Goal: Task Accomplishment & Management: Manage account settings

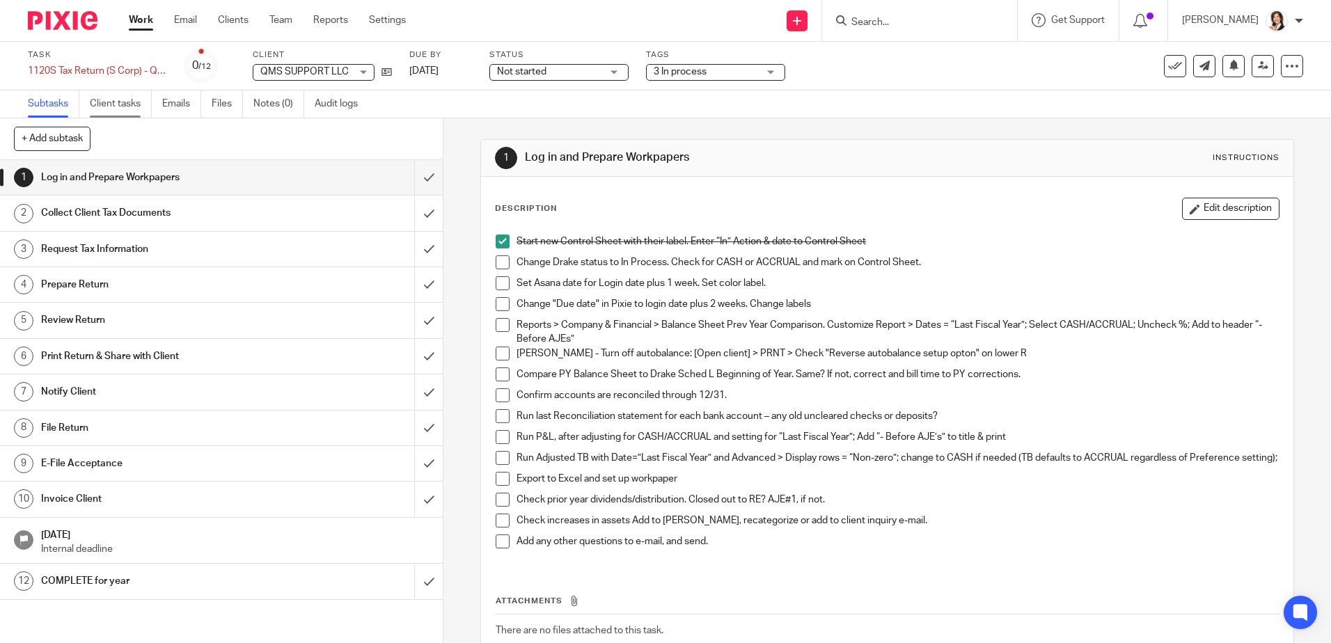
click at [125, 111] on link "Client tasks" at bounding box center [121, 104] width 62 height 27
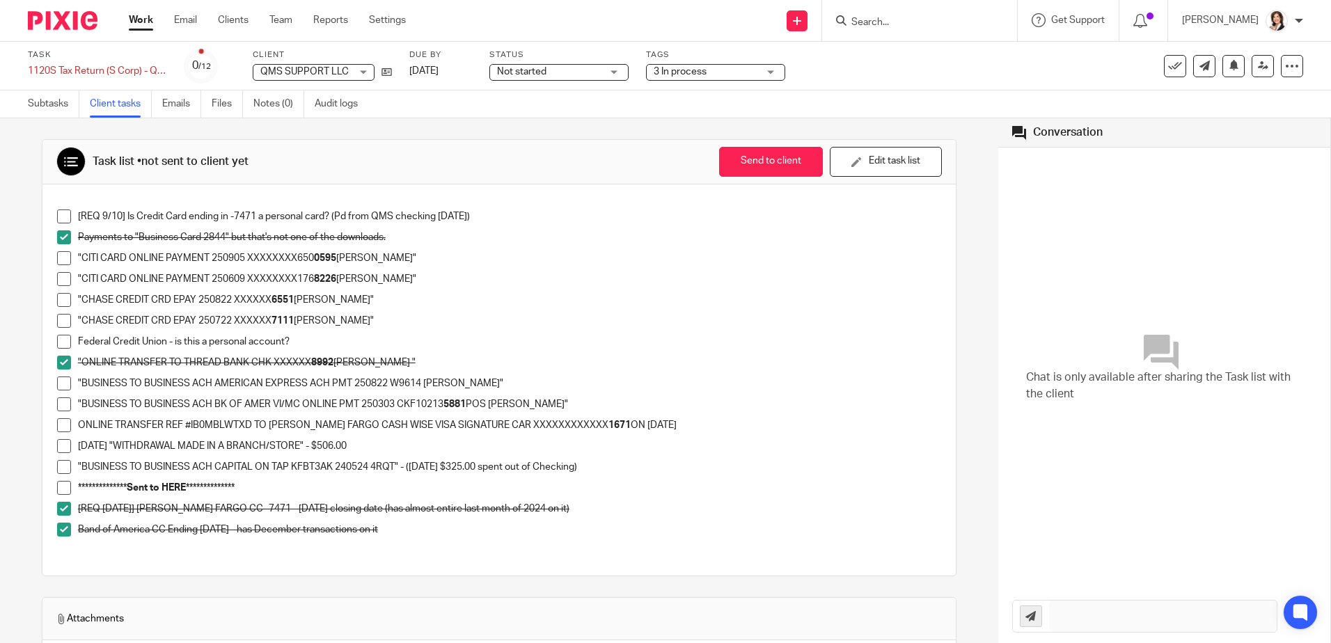
click at [892, 18] on input "Search" at bounding box center [912, 23] width 125 height 13
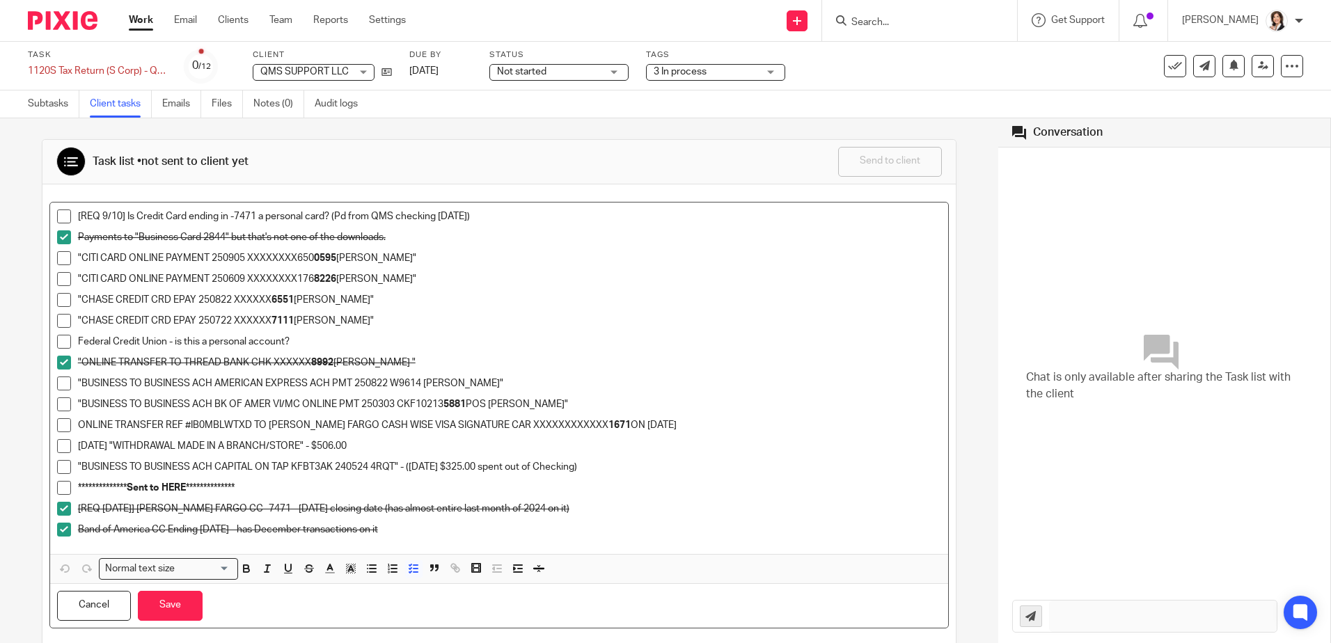
click at [242, 406] on p ""BUSINESS TO BUSINESS ACH BK OF AMER VI/MC ONLINE PMT 250303 CKF10213 5881 POS …" at bounding box center [510, 405] width 864 height 14
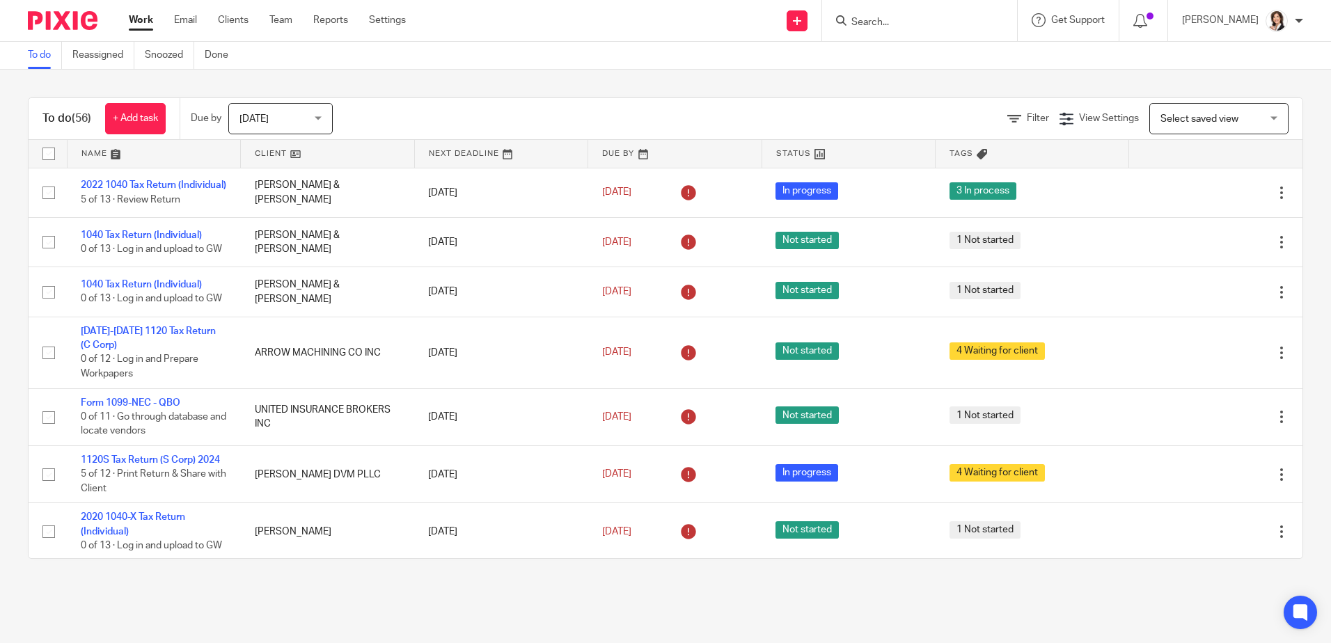
click at [895, 19] on input "Search" at bounding box center [912, 23] width 125 height 13
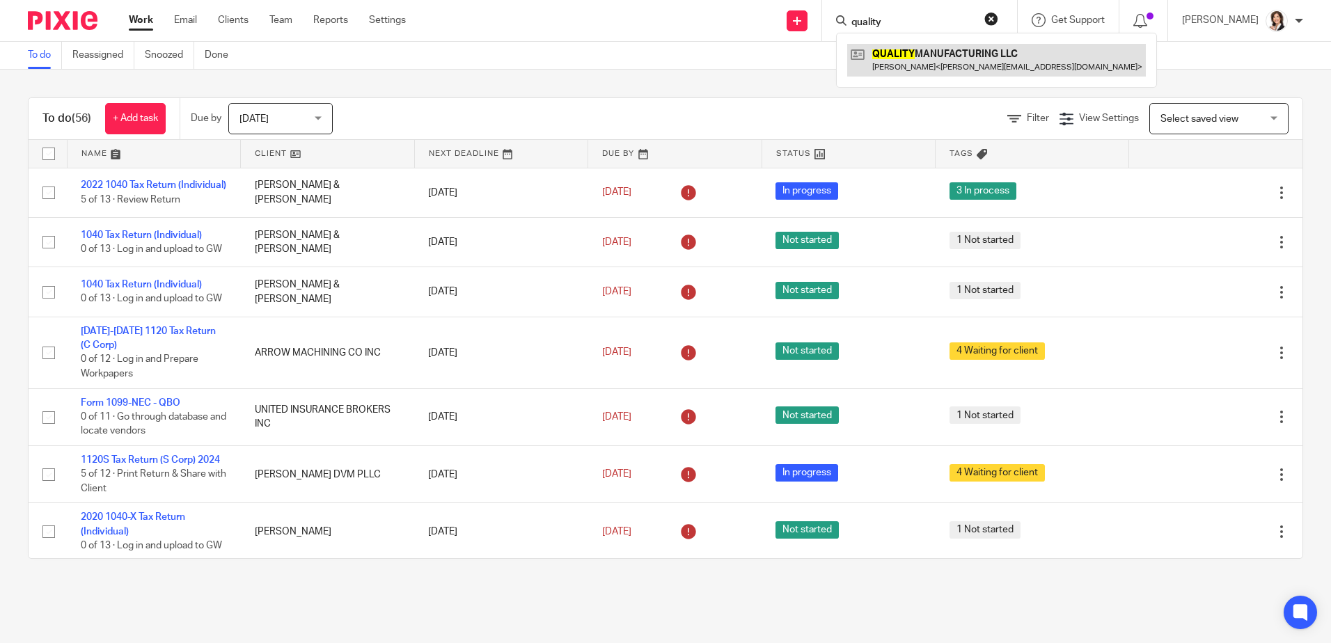
type input "quality"
click at [913, 57] on link at bounding box center [996, 60] width 299 height 32
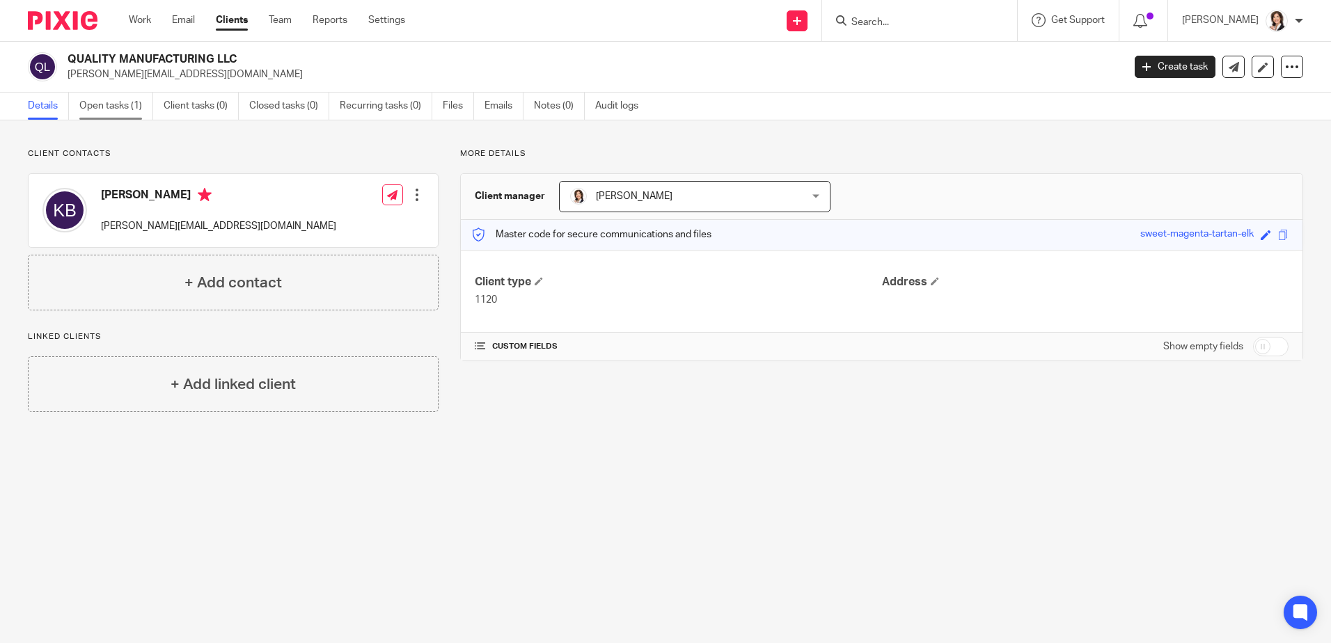
click at [120, 115] on link "Open tasks (1)" at bounding box center [116, 106] width 74 height 27
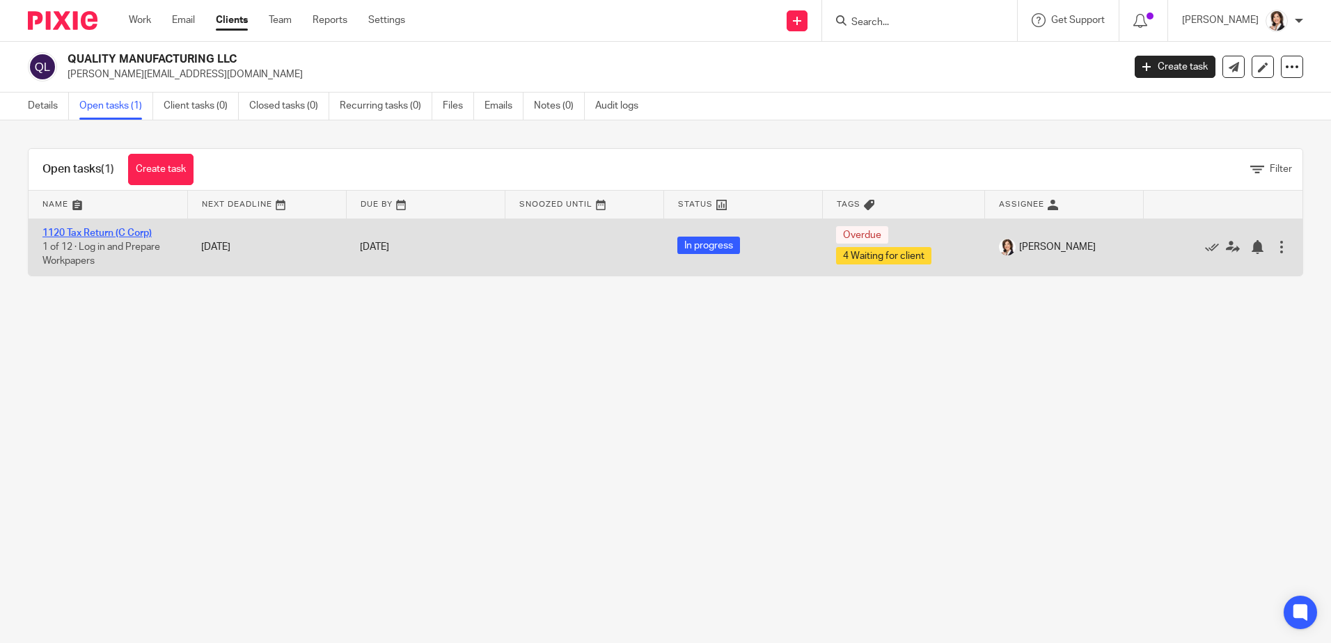
click at [105, 237] on link "1120 Tax Return (C Corp)" at bounding box center [96, 233] width 109 height 10
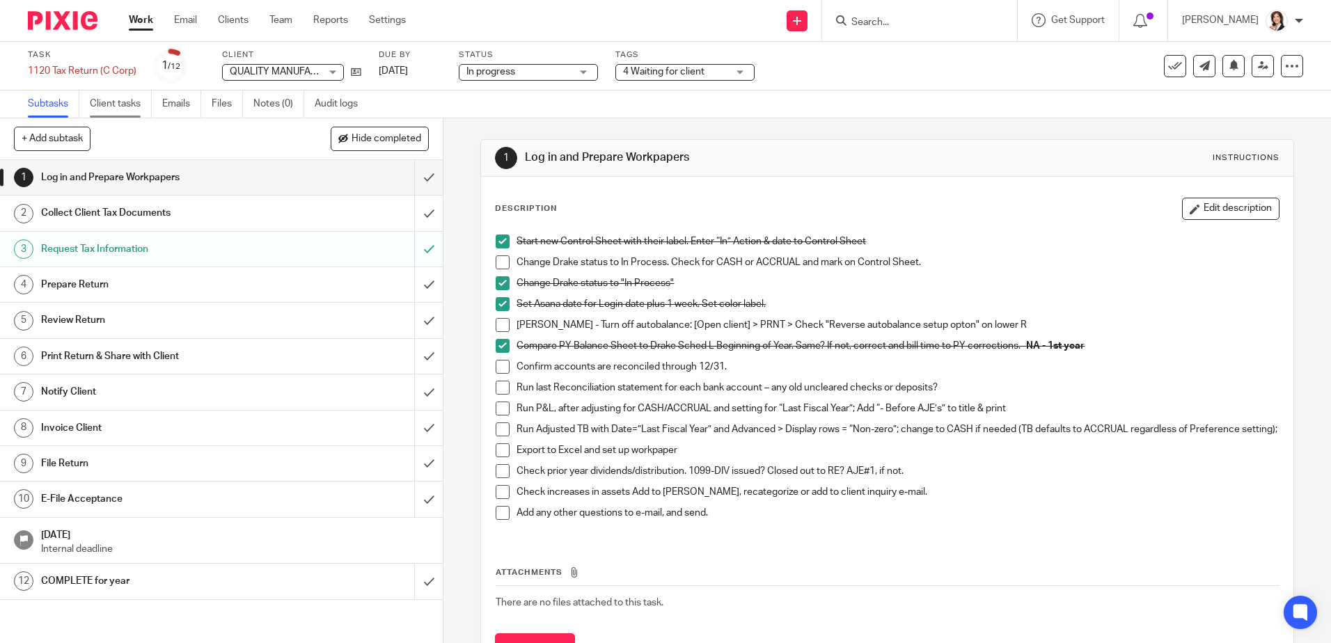
click at [123, 108] on link "Client tasks" at bounding box center [121, 104] width 62 height 27
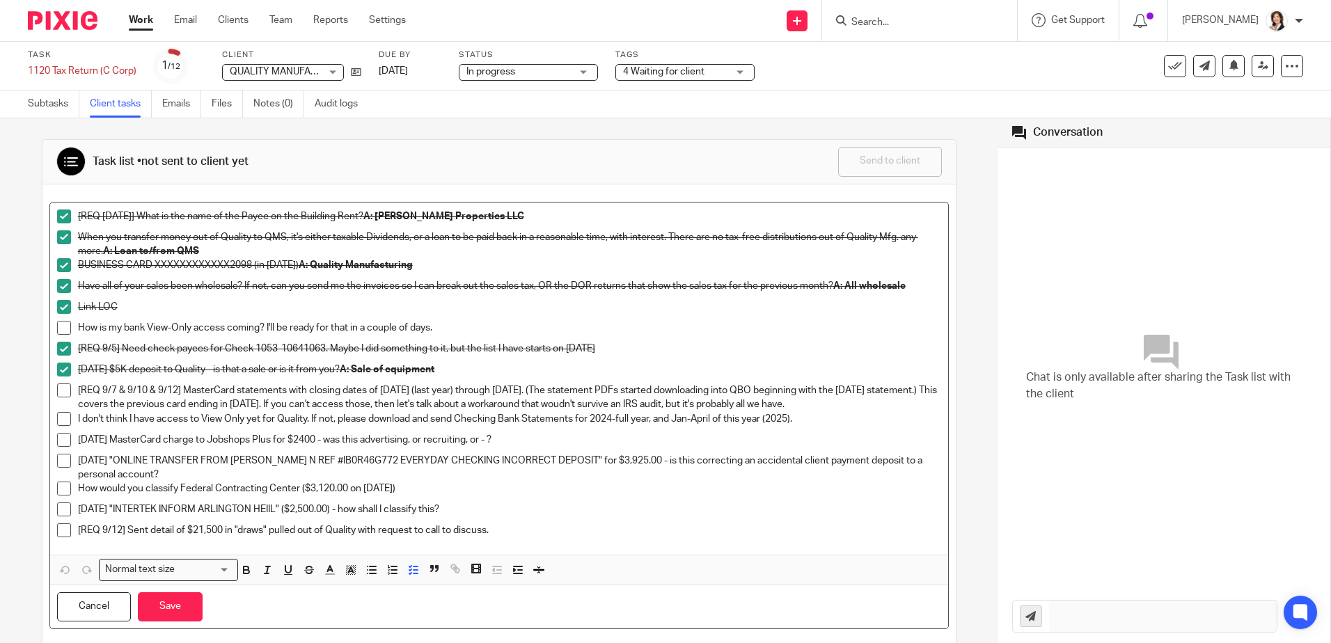
click at [196, 390] on p "[REQ 9/7 & 9/10 & 9/12] MasterCard statements with closing dates of [DATE] (las…" at bounding box center [510, 398] width 864 height 29
click at [58, 529] on span at bounding box center [64, 531] width 14 height 14
click at [503, 528] on p "[REQ 9/12] Sent detail of $21,500 in "draws" pulled out of Quality with request…" at bounding box center [510, 531] width 864 height 14
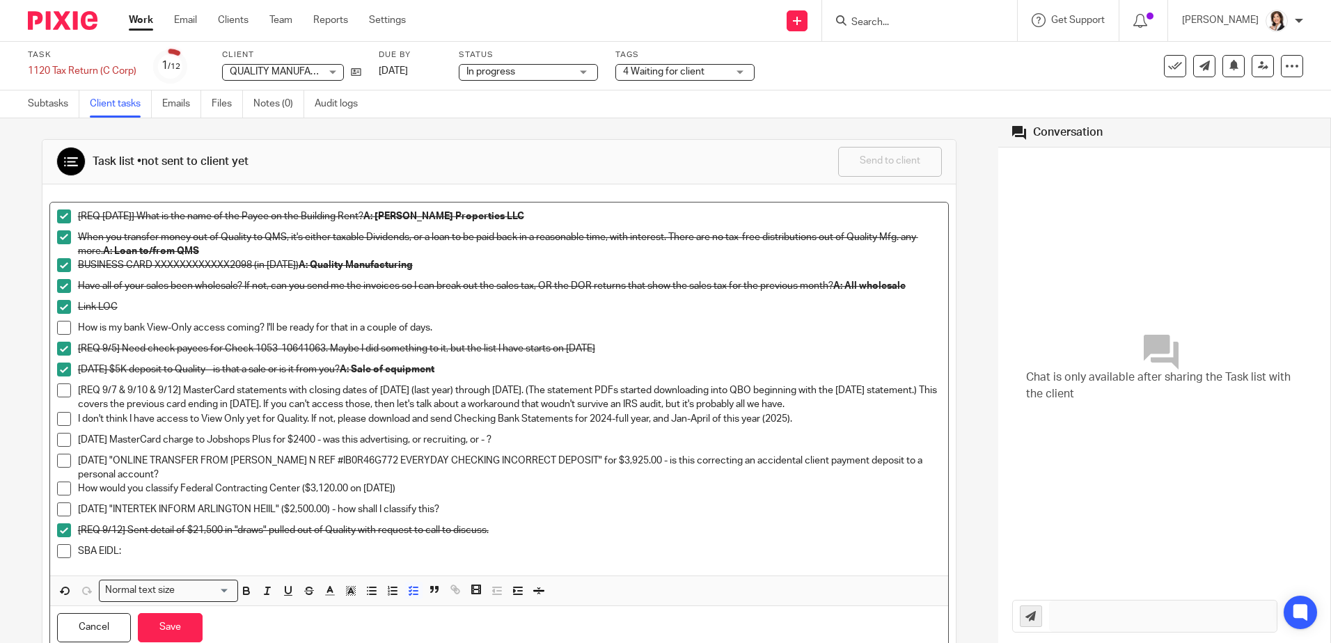
click at [350, 495] on p "How would you classify Federal Contracting Center ($3,120.00 on [DATE])" at bounding box center [510, 489] width 864 height 14
click at [203, 515] on p "1/16/2025 "INTERTEK INFORM ARLINGTON HEIIL" ($2,500.00) - how shall I classify …" at bounding box center [510, 510] width 864 height 14
click at [165, 555] on p "SBA EIDL:" at bounding box center [510, 552] width 864 height 14
drag, startPoint x: 125, startPoint y: 551, endPoint x: 169, endPoint y: 549, distance: 43.2
click at [169, 549] on p "SBA EIDL: $105,000" at bounding box center [510, 552] width 864 height 14
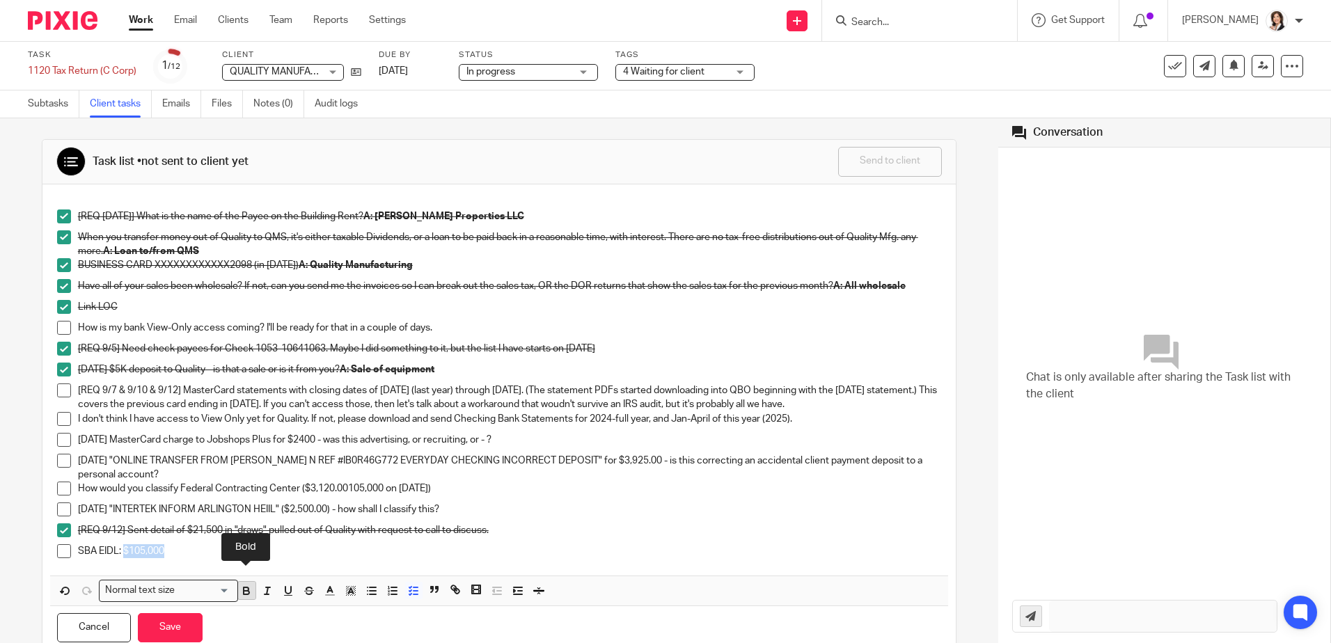
click at [245, 592] on icon "button" at bounding box center [246, 591] width 13 height 13
drag, startPoint x: 523, startPoint y: 438, endPoint x: 569, endPoint y: 441, distance: 46.1
click at [569, 441] on p "6/20/2024 MasterCard charge to Jobshops Plus for $2400 - was this advertising, …" at bounding box center [510, 440] width 864 height 14
click at [244, 591] on icon "button" at bounding box center [247, 592] width 6 height 3
